Goal: Task Accomplishment & Management: Complete application form

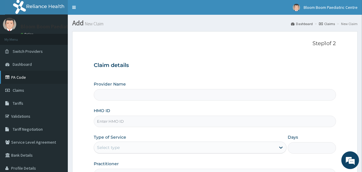
click at [41, 79] on link "PA Code" at bounding box center [34, 77] width 68 height 13
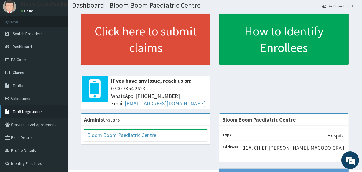
scroll to position [18, 0]
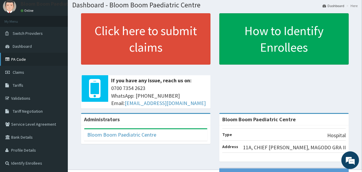
click at [26, 60] on link "PA Code" at bounding box center [34, 59] width 68 height 13
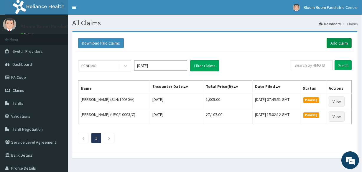
click at [328, 44] on link "Add Claim" at bounding box center [338, 43] width 25 height 10
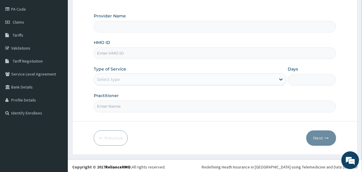
type input "Bloom Boom Paediatric Centre"
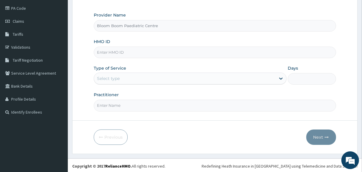
scroll to position [69, 0]
click at [174, 56] on input "HMO ID" at bounding box center [215, 51] width 242 height 11
type input "BCH/10017/D"
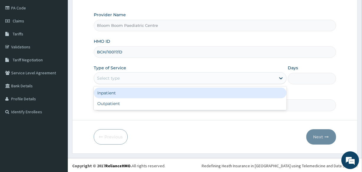
click at [138, 74] on div "Select type" at bounding box center [184, 77] width 181 height 9
click at [139, 89] on div "Inpatient" at bounding box center [190, 93] width 193 height 11
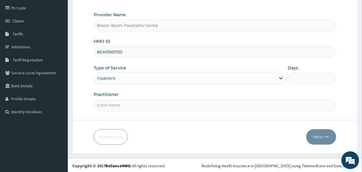
click at [308, 81] on input "Days" at bounding box center [312, 78] width 48 height 11
type input "1"
click at [192, 105] on input "Practitioner" at bounding box center [215, 104] width 242 height 11
type input "d"
type input "DR NWOFOR"
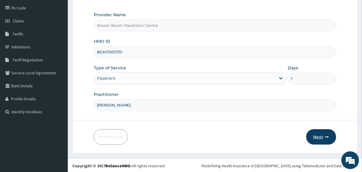
click at [318, 137] on button "Next" at bounding box center [321, 136] width 30 height 15
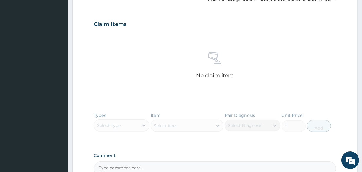
scroll to position [189, 0]
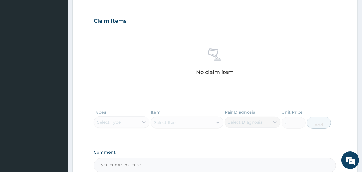
click at [153, 87] on div "No claim item" at bounding box center [215, 63] width 242 height 68
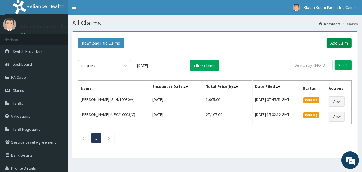
click at [338, 45] on link "Add Claim" at bounding box center [338, 43] width 25 height 10
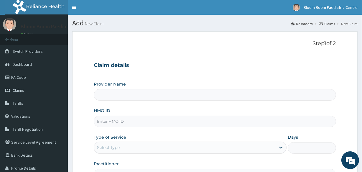
click at [191, 124] on input "HMO ID" at bounding box center [215, 120] width 242 height 11
type input "B"
type input "Bloom Boom Paediatric Centre"
type input "BCH/10017/D"
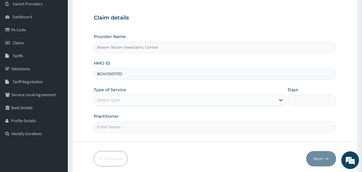
scroll to position [59, 0]
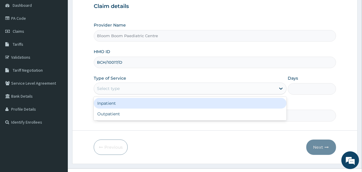
click at [130, 88] on div "Select type" at bounding box center [184, 88] width 181 height 9
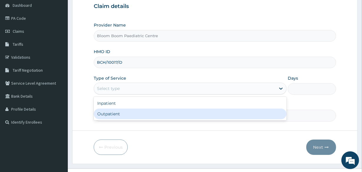
scroll to position [0, 0]
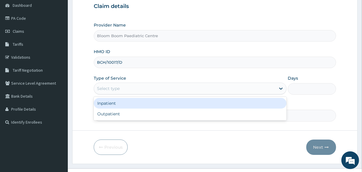
click at [134, 104] on div "Inpatient" at bounding box center [190, 103] width 193 height 11
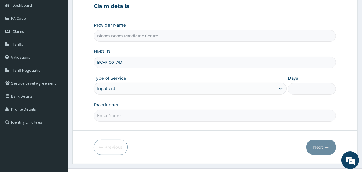
click at [134, 118] on input "Practitioner" at bounding box center [215, 115] width 242 height 11
click at [237, 113] on input "Dr. Sijuade" at bounding box center [215, 115] width 242 height 11
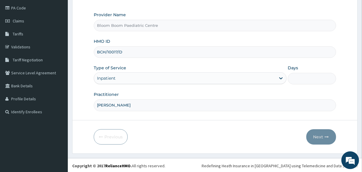
scroll to position [70, 0]
click at [162, 103] on input "Dr. Sijuade" at bounding box center [215, 104] width 242 height 11
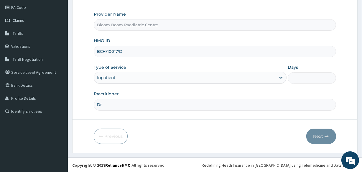
type input "D"
type input "DR NWOFOR"
click at [306, 79] on form "Step 1 of 2 Claim details Provider Name Bloom Boom Paediatric Centre HMO ID BCH…" at bounding box center [214, 56] width 285 height 191
click at [306, 79] on input "Days" at bounding box center [312, 77] width 48 height 11
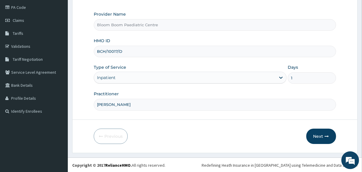
type input "1"
click at [172, 104] on input "DR NWOFOR" at bounding box center [215, 104] width 242 height 11
type input "D"
type input "Dr. Sijuade"
click at [314, 132] on button "Next" at bounding box center [321, 135] width 30 height 15
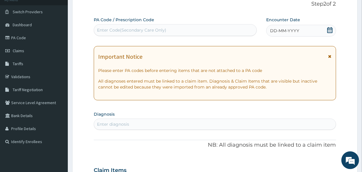
scroll to position [32, 0]
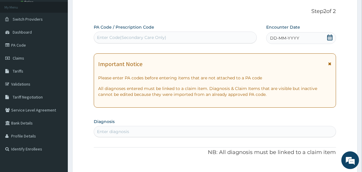
click at [171, 34] on div "Enter Code(Secondary Care Only)" at bounding box center [175, 37] width 162 height 9
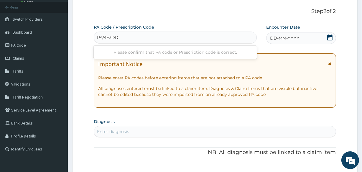
type input "PA/4E3DD8"
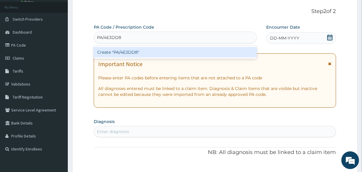
click at [174, 53] on div "Create "PA/4E3DD8"" at bounding box center [175, 52] width 163 height 11
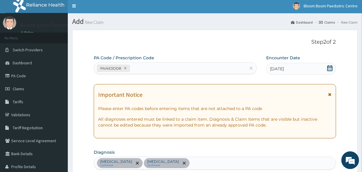
scroll to position [0, 0]
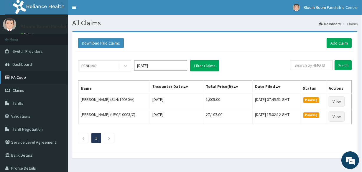
click at [15, 79] on link "PA Code" at bounding box center [34, 77] width 68 height 13
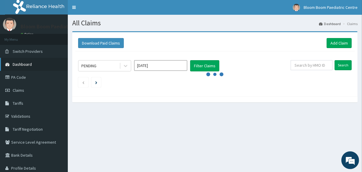
click at [26, 64] on span "Dashboard" at bounding box center [22, 64] width 19 height 5
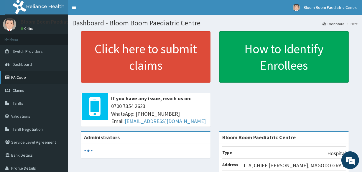
click at [27, 74] on link "PA Code" at bounding box center [34, 77] width 68 height 13
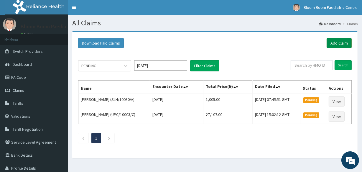
click at [337, 39] on link "Add Claim" at bounding box center [338, 43] width 25 height 10
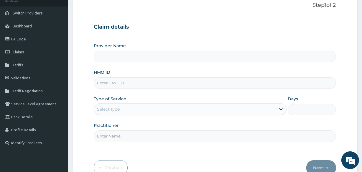
type input "Bloom Boom Paediatric Centre"
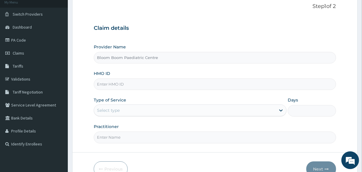
scroll to position [38, 0]
click at [145, 86] on input "HMO ID" at bounding box center [215, 83] width 242 height 11
type input "BCH/10017/D"
click at [161, 109] on div "Select type" at bounding box center [184, 109] width 181 height 9
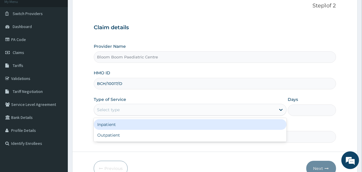
click at [134, 124] on div "Inpatient" at bounding box center [190, 124] width 193 height 11
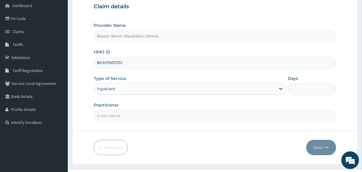
scroll to position [68, 0]
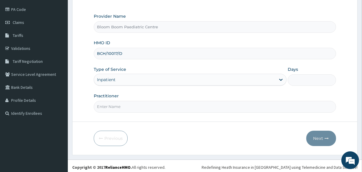
click at [117, 106] on input "Practitioner" at bounding box center [215, 106] width 242 height 11
type input "Dr. Sijuade"
click at [295, 80] on input "Days" at bounding box center [312, 79] width 48 height 11
type input "2"
click at [325, 137] on icon "button" at bounding box center [327, 138] width 4 height 4
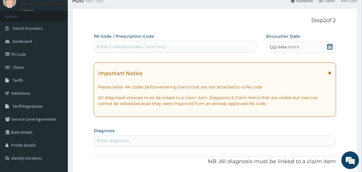
scroll to position [22, 0]
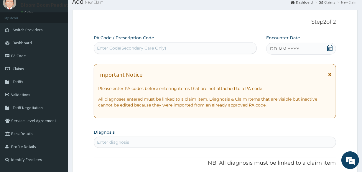
click at [153, 49] on div "Enter Code(Secondary Care Only)" at bounding box center [131, 48] width 69 height 6
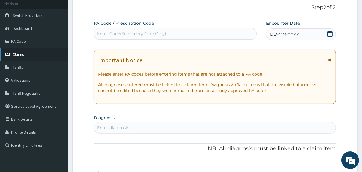
scroll to position [36, 0]
click at [21, 59] on link "Claims" at bounding box center [34, 53] width 68 height 13
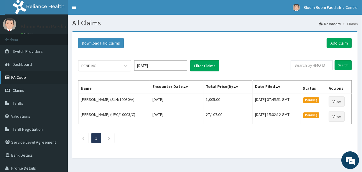
click at [29, 78] on link "PA Code" at bounding box center [34, 77] width 68 height 13
click at [339, 44] on link "Add Claim" at bounding box center [338, 43] width 25 height 10
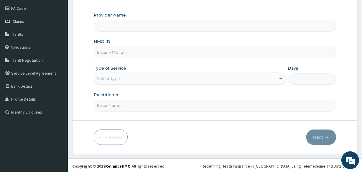
scroll to position [70, 0]
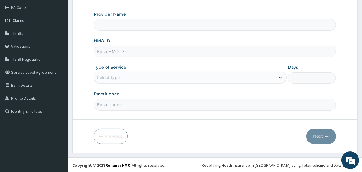
type input "Bloom Boom Paediatric Centre"
click at [183, 48] on input "HMO ID" at bounding box center [215, 51] width 242 height 11
type input "BCH/10017/D"
click at [184, 75] on div "Select type" at bounding box center [184, 77] width 181 height 9
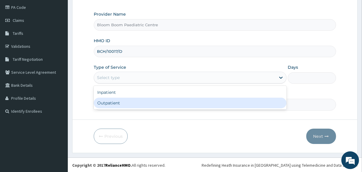
click at [171, 106] on div "Outpatient" at bounding box center [190, 103] width 193 height 11
type input "1"
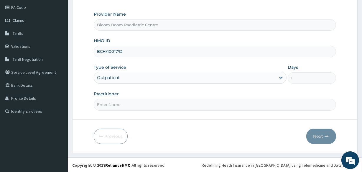
click at [171, 106] on input "Practitioner" at bounding box center [215, 104] width 242 height 11
type input "DR [PERSON_NAME]"
click at [327, 137] on icon "button" at bounding box center [327, 136] width 4 height 4
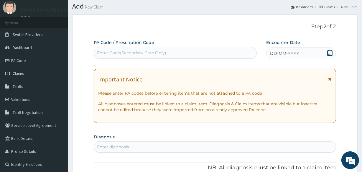
scroll to position [16, 0]
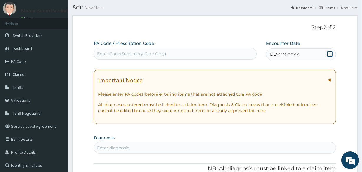
click at [202, 52] on div "Enter Code(Secondary Care Only)" at bounding box center [175, 53] width 162 height 9
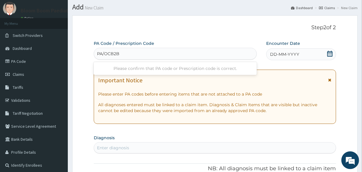
type input "PA/OCB2B6"
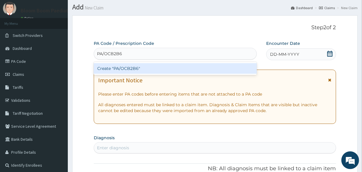
click at [200, 64] on div "Create "PA/OCB2B6"" at bounding box center [175, 68] width 163 height 11
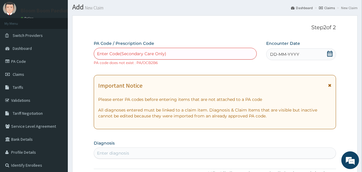
click at [192, 49] on div "Enter Code(Secondary Care Only)" at bounding box center [175, 53] width 162 height 9
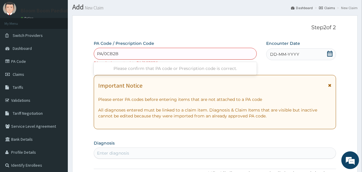
type input "PA/0CB2B6"
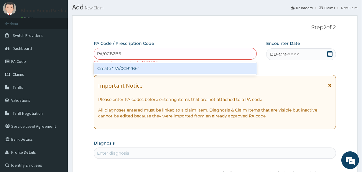
click at [196, 67] on div "Create "PA/0CB2B6"" at bounding box center [175, 68] width 163 height 11
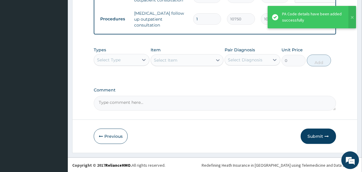
scroll to position [249, 0]
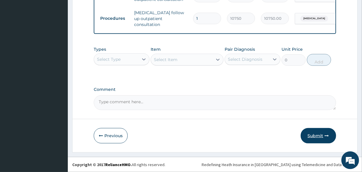
click at [325, 136] on icon "button" at bounding box center [327, 135] width 4 height 4
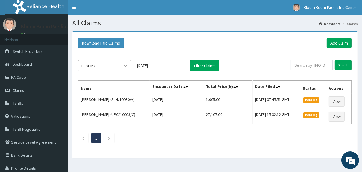
click at [124, 65] on icon at bounding box center [126, 66] width 6 height 6
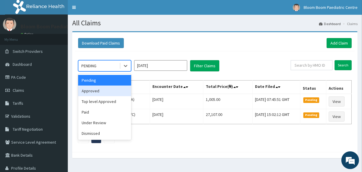
click at [123, 86] on div "Approved" at bounding box center [104, 90] width 53 height 11
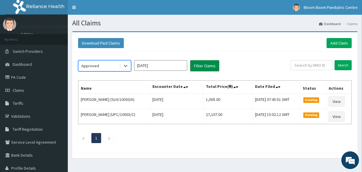
click at [205, 67] on button "Filter Claims" at bounding box center [204, 65] width 29 height 11
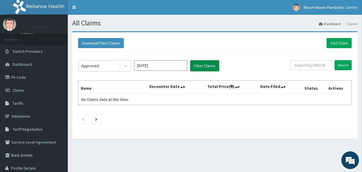
click at [205, 67] on button "Filter Claims" at bounding box center [204, 65] width 29 height 11
click at [31, 76] on link "PA Code" at bounding box center [34, 77] width 68 height 13
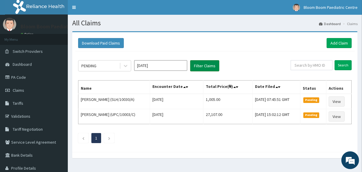
click at [199, 67] on button "Filter Claims" at bounding box center [204, 65] width 29 height 11
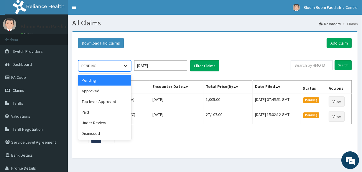
click at [128, 67] on div at bounding box center [125, 65] width 11 height 11
click at [130, 92] on div "Approved" at bounding box center [104, 90] width 53 height 11
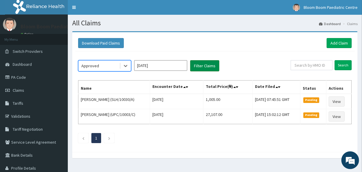
click at [206, 66] on button "Filter Claims" at bounding box center [204, 65] width 29 height 11
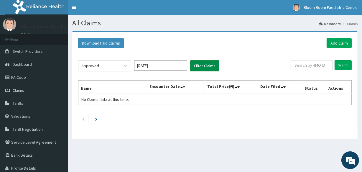
click at [201, 66] on button "Filter Claims" at bounding box center [204, 65] width 29 height 11
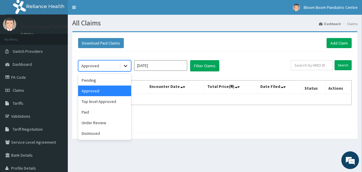
click at [122, 68] on div at bounding box center [125, 65] width 11 height 11
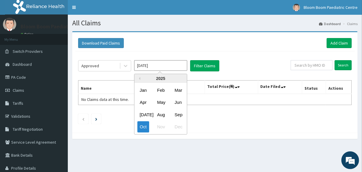
click at [156, 68] on input "Oct 2025" at bounding box center [160, 65] width 53 height 11
click at [176, 112] on div "Sep" at bounding box center [178, 114] width 12 height 11
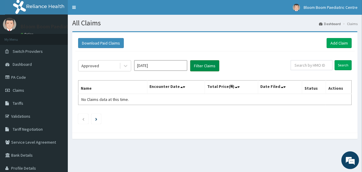
click at [208, 67] on button "Filter Claims" at bounding box center [204, 65] width 29 height 11
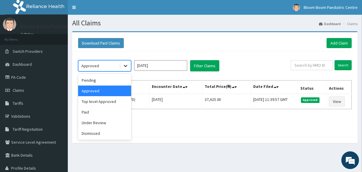
click at [126, 64] on icon at bounding box center [126, 66] width 6 height 6
click at [113, 108] on div "Paid" at bounding box center [104, 112] width 53 height 11
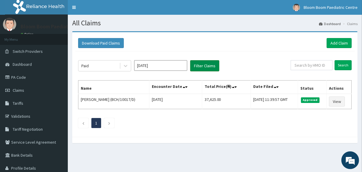
click at [199, 64] on button "Filter Claims" at bounding box center [204, 65] width 29 height 11
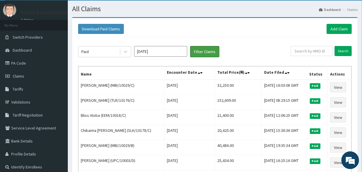
scroll to position [14, 0]
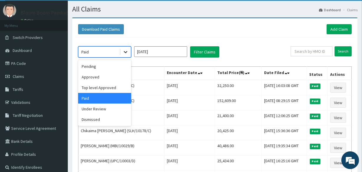
click at [125, 50] on icon at bounding box center [126, 52] width 6 height 6
click at [120, 75] on div "Approved" at bounding box center [104, 77] width 53 height 11
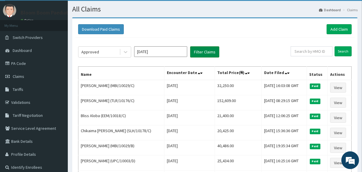
click at [197, 56] on button "Filter Claims" at bounding box center [204, 51] width 29 height 11
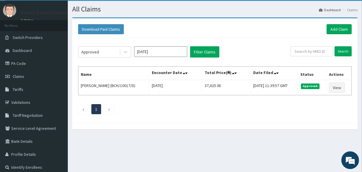
click at [162, 56] on input "Sep 2025" at bounding box center [160, 51] width 53 height 11
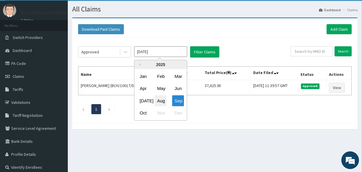
click at [162, 100] on div "Aug" at bounding box center [161, 100] width 12 height 11
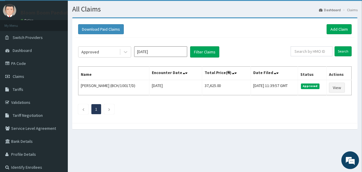
click at [156, 53] on input "Aug 2025" at bounding box center [160, 51] width 53 height 11
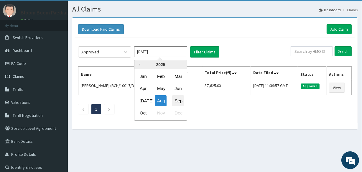
click at [178, 102] on div "Sep" at bounding box center [178, 100] width 12 height 11
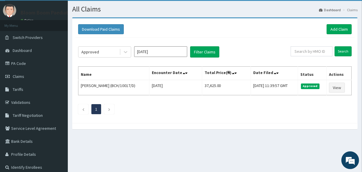
click at [178, 49] on input "Sep 2025" at bounding box center [160, 51] width 53 height 11
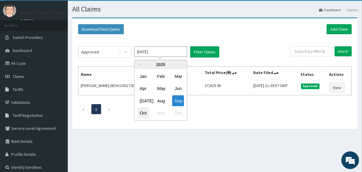
click at [146, 109] on div "Oct" at bounding box center [143, 113] width 12 height 11
type input "Oct 2025"
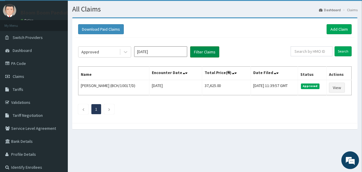
click at [197, 53] on button "Filter Claims" at bounding box center [204, 51] width 29 height 11
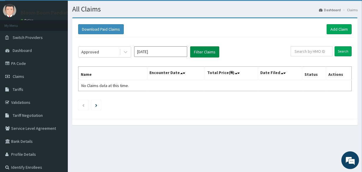
click at [197, 53] on button "Filter Claims" at bounding box center [204, 51] width 29 height 11
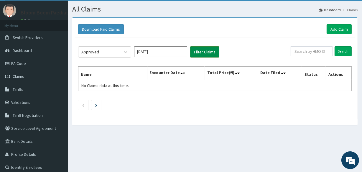
click at [197, 53] on button "Filter Claims" at bounding box center [204, 51] width 29 height 11
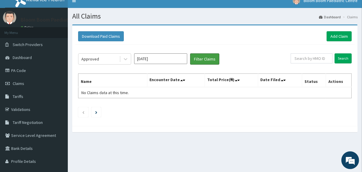
scroll to position [0, 0]
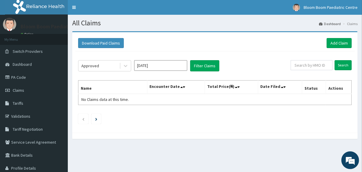
click at [156, 47] on div "Download Paid Claims Add Claim" at bounding box center [214, 43] width 273 height 10
click at [332, 45] on link "Add Claim" at bounding box center [338, 43] width 25 height 10
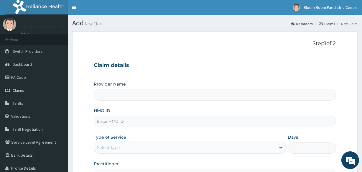
type input "Bloom Boom Paediatric Centre"
click at [152, 122] on input "HMO ID" at bounding box center [215, 120] width 242 height 11
type input "BCH/10017/D"
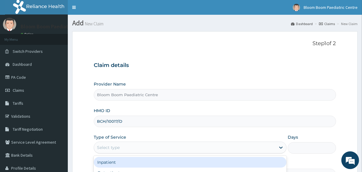
click at [153, 144] on div "Select type" at bounding box center [184, 147] width 181 height 9
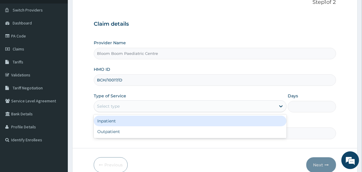
scroll to position [54, 0]
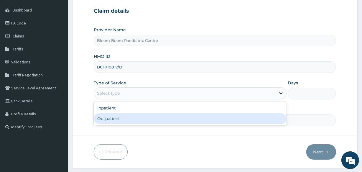
click at [184, 119] on div "Outpatient" at bounding box center [190, 118] width 193 height 11
type input "1"
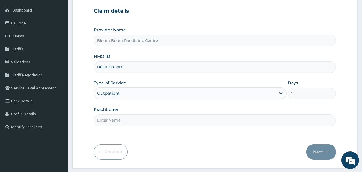
click at [184, 120] on input "Practitioner" at bounding box center [215, 119] width 242 height 11
click at [175, 133] on form "Step 1 of 2 Claim details Provider Name Bloom Boom Paediatric Centre HMO ID BCH…" at bounding box center [214, 72] width 285 height 191
click at [181, 119] on input "Practitioner" at bounding box center [215, 119] width 242 height 11
type input "DR.ONIMOTO"
click at [325, 150] on icon "button" at bounding box center [327, 152] width 4 height 4
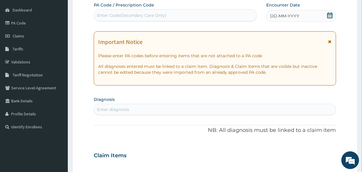
click at [116, 12] on div "Enter Code(Secondary Care Only)" at bounding box center [131, 15] width 69 height 6
type input "PA/4E3DD8"
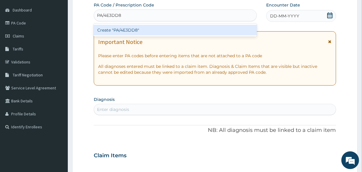
click at [123, 33] on div "Create "PA/4E3DD8"" at bounding box center [175, 30] width 163 height 11
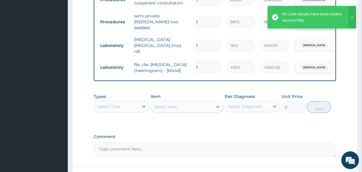
scroll to position [419, 0]
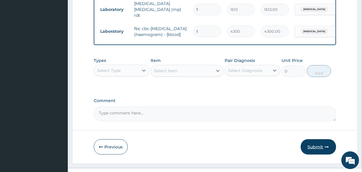
click at [308, 140] on button "Submit" at bounding box center [318, 146] width 35 height 15
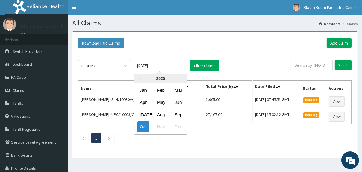
click at [174, 60] on input "Oct 2025" at bounding box center [160, 65] width 53 height 11
click at [179, 112] on div "Sep" at bounding box center [178, 114] width 12 height 11
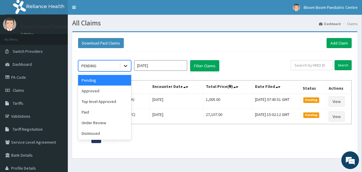
click at [123, 62] on div at bounding box center [125, 65] width 11 height 11
click at [124, 95] on div "Approved" at bounding box center [104, 90] width 53 height 11
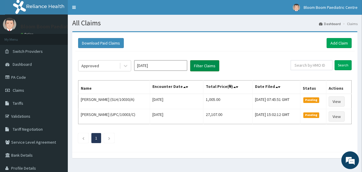
click at [205, 64] on button "Filter Claims" at bounding box center [204, 65] width 29 height 11
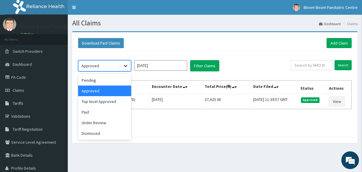
click at [125, 63] on icon at bounding box center [126, 66] width 6 height 6
click at [117, 82] on div "Pending" at bounding box center [104, 80] width 53 height 11
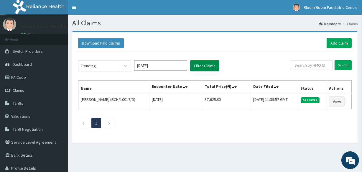
click at [204, 62] on button "Filter Claims" at bounding box center [204, 65] width 29 height 11
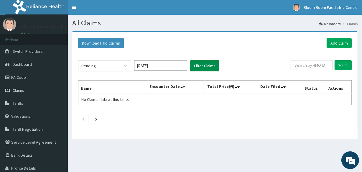
click at [204, 67] on button "Filter Claims" at bounding box center [204, 65] width 29 height 11
click at [127, 67] on icon at bounding box center [126, 66] width 6 height 6
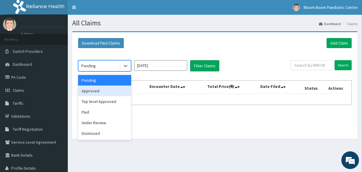
click at [125, 89] on div "Approved" at bounding box center [104, 90] width 53 height 11
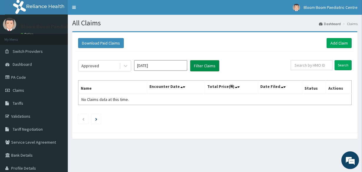
click at [202, 65] on button "Filter Claims" at bounding box center [204, 65] width 29 height 11
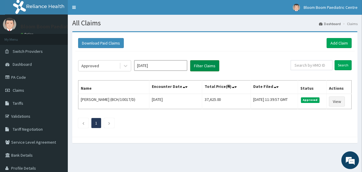
click at [202, 65] on button "Filter Claims" at bounding box center [204, 65] width 29 height 11
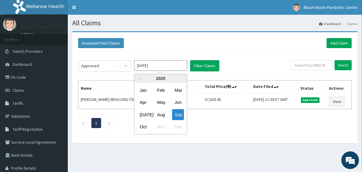
click at [151, 63] on input "[DATE]" at bounding box center [160, 65] width 53 height 11
click at [157, 112] on div "Aug" at bounding box center [161, 114] width 12 height 11
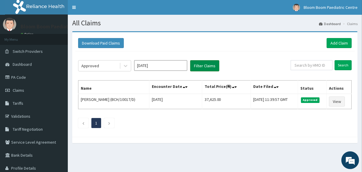
click at [200, 68] on button "Filter Claims" at bounding box center [204, 65] width 29 height 11
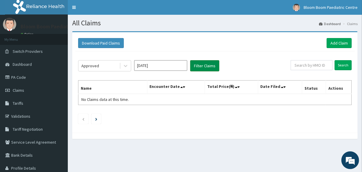
click at [202, 65] on button "Filter Claims" at bounding box center [204, 65] width 29 height 11
click at [128, 64] on icon at bounding box center [126, 66] width 6 height 6
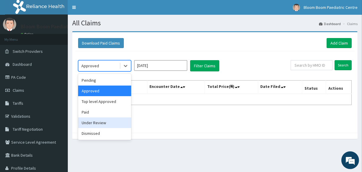
click at [115, 119] on div "Under Review" at bounding box center [104, 122] width 53 height 11
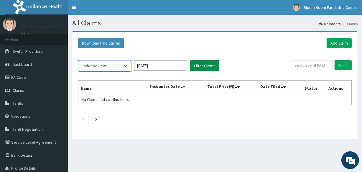
click at [209, 67] on button "Filter Claims" at bounding box center [204, 65] width 29 height 11
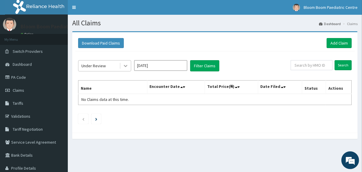
click at [124, 63] on icon at bounding box center [126, 66] width 6 height 6
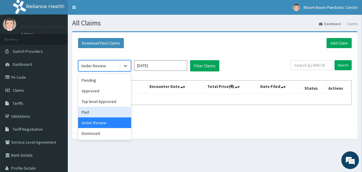
click at [106, 110] on div "Paid" at bounding box center [104, 112] width 53 height 11
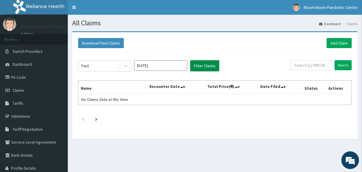
click at [203, 67] on button "Filter Claims" at bounding box center [204, 65] width 29 height 11
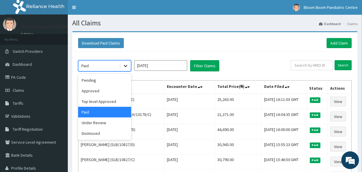
click at [127, 65] on icon at bounding box center [126, 66] width 6 height 6
click at [118, 87] on div "Approved" at bounding box center [104, 90] width 53 height 11
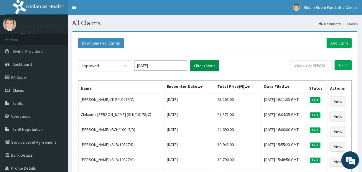
click at [196, 61] on button "Filter Claims" at bounding box center [204, 65] width 29 height 11
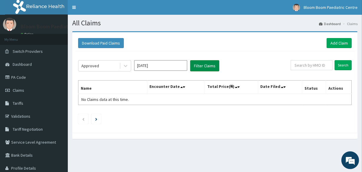
click at [196, 61] on button "Filter Claims" at bounding box center [204, 65] width 29 height 11
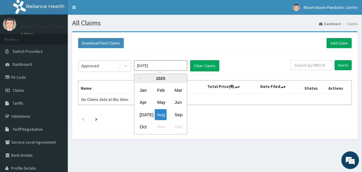
click at [165, 67] on input "Aug 2025" at bounding box center [160, 65] width 53 height 11
click at [176, 113] on div "Sep" at bounding box center [178, 114] width 12 height 11
type input "[DATE]"
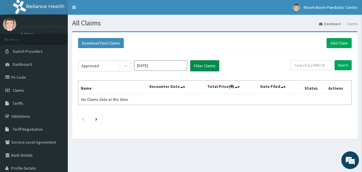
click at [203, 70] on button "Filter Claims" at bounding box center [204, 65] width 29 height 11
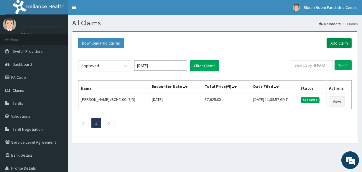
click at [339, 41] on link "Add Claim" at bounding box center [338, 43] width 25 height 10
click at [334, 42] on link "Add Claim" at bounding box center [338, 43] width 25 height 10
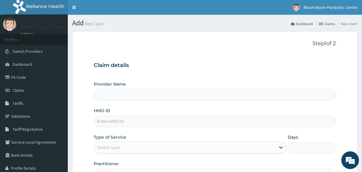
type input "Bloom Boom Paediatric Centre"
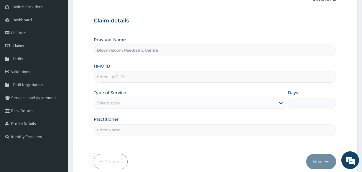
scroll to position [46, 0]
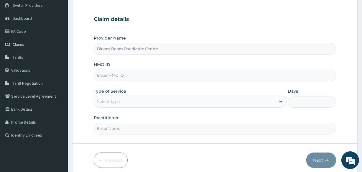
click at [192, 78] on input "HMO ID" at bounding box center [215, 75] width 242 height 11
type input "BCH/10017/D"
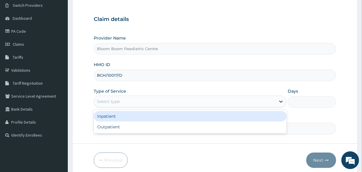
click at [134, 97] on div "Select type" at bounding box center [184, 101] width 181 height 9
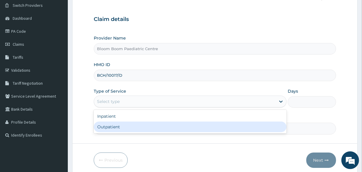
click at [138, 126] on div "Outpatient" at bounding box center [190, 126] width 193 height 11
type input "1"
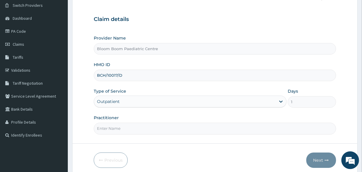
click at [138, 126] on input "Practitioner" at bounding box center [215, 128] width 242 height 11
type input "DR [PERSON_NAME]"
click at [314, 155] on button "Next" at bounding box center [321, 159] width 30 height 15
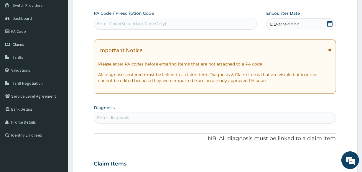
click at [112, 24] on div "Enter Code(Secondary Care Only)" at bounding box center [131, 24] width 69 height 6
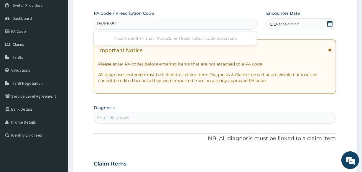
type input "PA/EE58F2"
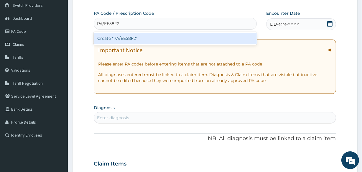
click at [105, 38] on div "Create "PA/EE58F2"" at bounding box center [175, 38] width 163 height 11
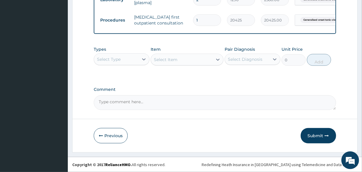
scroll to position [422, 0]
click at [313, 140] on button "Submit" at bounding box center [318, 135] width 35 height 15
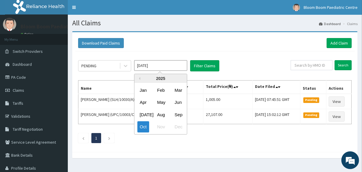
click at [178, 63] on input "[DATE]" at bounding box center [160, 65] width 53 height 11
click at [162, 117] on div "Aug" at bounding box center [161, 114] width 12 height 11
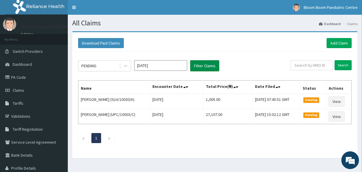
click at [210, 67] on button "Filter Claims" at bounding box center [204, 65] width 29 height 11
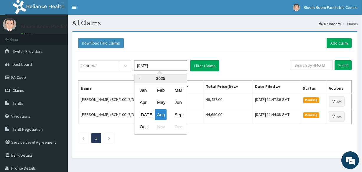
click at [177, 64] on input "Aug 2025" at bounding box center [160, 65] width 53 height 11
click at [176, 112] on div "Sep" at bounding box center [178, 114] width 12 height 11
type input "[DATE]"
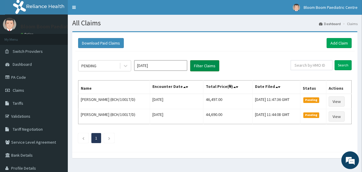
click at [211, 67] on button "Filter Claims" at bounding box center [204, 65] width 29 height 11
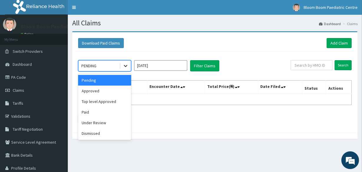
click at [125, 61] on div at bounding box center [125, 65] width 11 height 11
click at [118, 88] on div "Approved" at bounding box center [104, 90] width 53 height 11
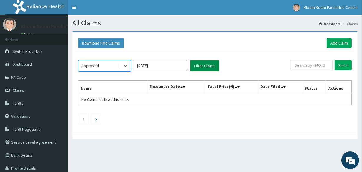
click at [211, 65] on button "Filter Claims" at bounding box center [204, 65] width 29 height 11
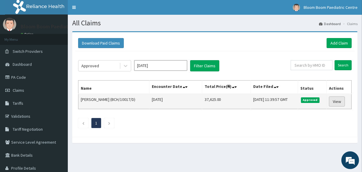
click at [339, 99] on link "View" at bounding box center [337, 101] width 16 height 10
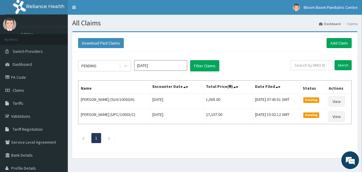
click at [159, 68] on input "[DATE]" at bounding box center [160, 65] width 53 height 11
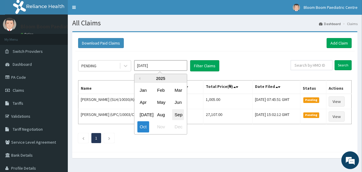
click at [176, 115] on div "Sep" at bounding box center [178, 114] width 12 height 11
type input "[DATE]"
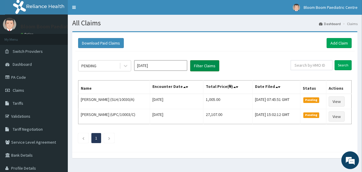
click at [205, 66] on button "Filter Claims" at bounding box center [204, 65] width 29 height 11
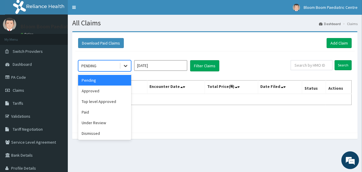
click at [126, 65] on icon at bounding box center [126, 66] width 6 height 6
click at [111, 90] on div "Approved" at bounding box center [104, 90] width 53 height 11
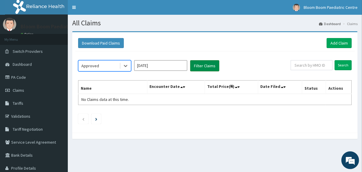
click at [202, 64] on button "Filter Claims" at bounding box center [204, 65] width 29 height 11
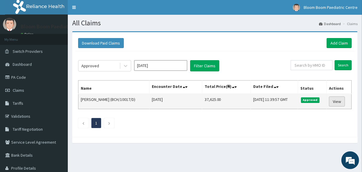
click at [339, 99] on link "View" at bounding box center [337, 101] width 16 height 10
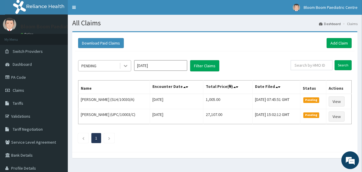
click at [126, 64] on icon at bounding box center [126, 66] width 6 height 6
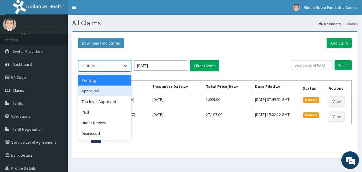
click at [118, 91] on div "Approved" at bounding box center [104, 90] width 53 height 11
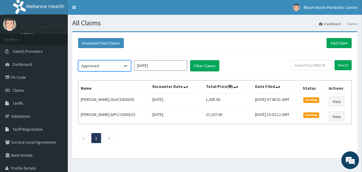
click at [174, 67] on input "Oct 2025" at bounding box center [160, 65] width 53 height 11
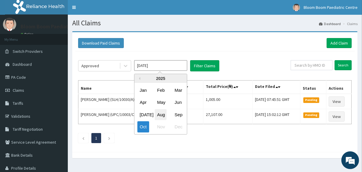
click at [161, 112] on div "Aug" at bounding box center [161, 114] width 12 height 11
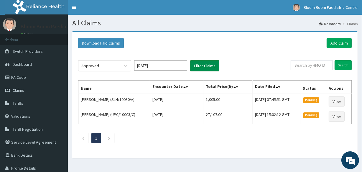
click at [203, 67] on button "Filter Claims" at bounding box center [204, 65] width 29 height 11
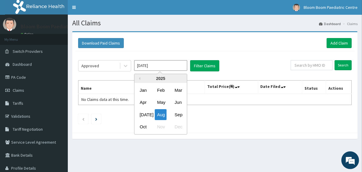
click at [173, 65] on input "Aug 2025" at bounding box center [160, 65] width 53 height 11
click at [179, 113] on div "Sep" at bounding box center [178, 114] width 12 height 11
type input "Sep 2025"
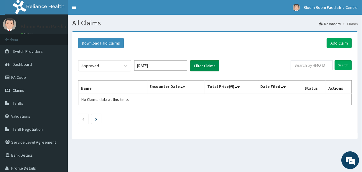
click at [205, 64] on button "Filter Claims" at bounding box center [204, 65] width 29 height 11
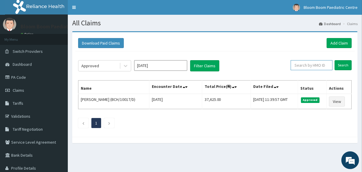
click at [318, 62] on input "text" at bounding box center [311, 65] width 42 height 10
type input "BCH/10017/D"
click at [336, 65] on input "Search" at bounding box center [342, 65] width 17 height 10
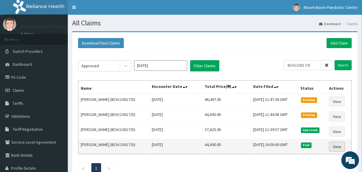
click at [340, 146] on link "View" at bounding box center [337, 146] width 16 height 10
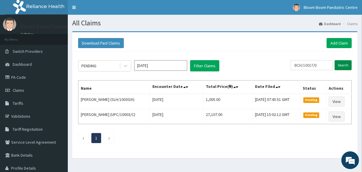
click at [342, 66] on input "Search" at bounding box center [342, 65] width 17 height 10
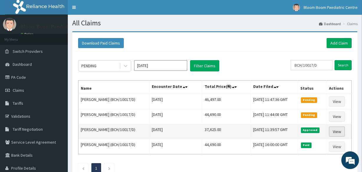
click at [339, 131] on link "View" at bounding box center [337, 131] width 16 height 10
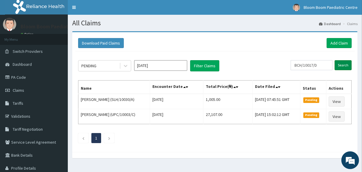
click at [344, 67] on input "Search" at bounding box center [342, 65] width 17 height 10
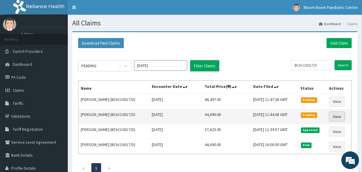
click at [331, 113] on link "View" at bounding box center [337, 116] width 16 height 10
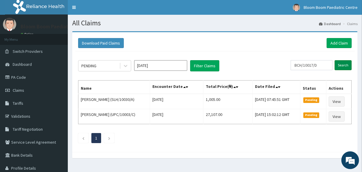
click at [345, 66] on input "Search" at bounding box center [342, 65] width 17 height 10
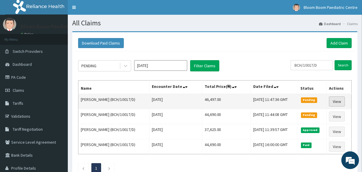
click at [336, 104] on link "View" at bounding box center [337, 101] width 16 height 10
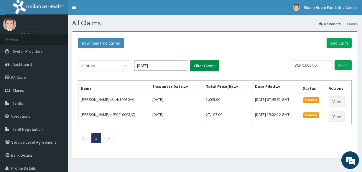
click at [211, 65] on button "Filter Claims" at bounding box center [204, 65] width 29 height 11
click at [55, 73] on link "PA Code" at bounding box center [34, 77] width 68 height 13
click at [296, 67] on input "text" at bounding box center [311, 65] width 42 height 10
type input "BCH/10017/D"
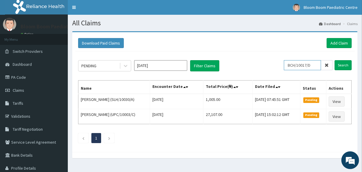
click at [334, 60] on input "Search" at bounding box center [342, 65] width 17 height 10
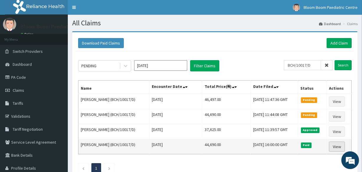
click at [338, 148] on link "View" at bounding box center [337, 146] width 16 height 10
